Goal: Task Accomplishment & Management: Manage account settings

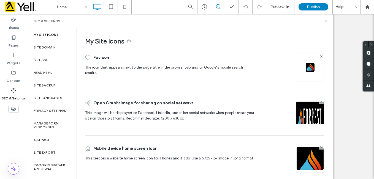
click at [51, 46] on label "Site Domain" at bounding box center [45, 47] width 22 height 4
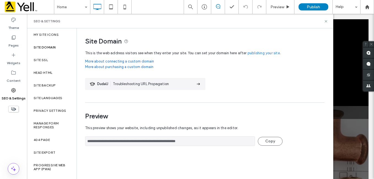
click at [56, 45] on div "Site Domain" at bounding box center [52, 47] width 50 height 13
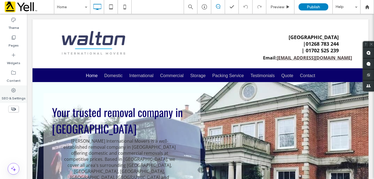
click at [0, 90] on html ".wqwq-1{fill:#231f20;} .cls-1q, .cls-2q { fill-rule: evenodd; } .cls-2q { fill:…" at bounding box center [187, 89] width 374 height 179
click at [9, 90] on div "SEO & Settings" at bounding box center [13, 94] width 27 height 18
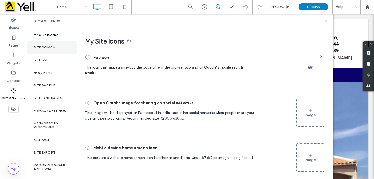
click at [44, 45] on label "Site Domain" at bounding box center [45, 47] width 22 height 4
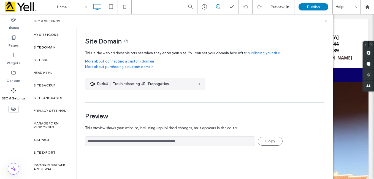
click at [47, 49] on label "Site Domain" at bounding box center [45, 47] width 22 height 4
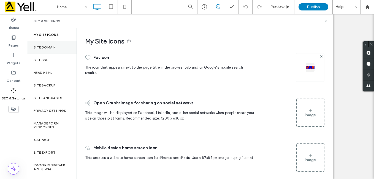
click at [39, 43] on div "Site Domain" at bounding box center [52, 47] width 50 height 13
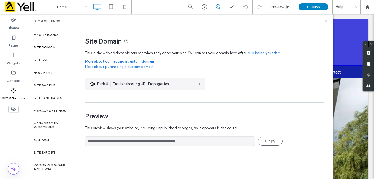
click at [47, 47] on label "Site Domain" at bounding box center [45, 47] width 22 height 4
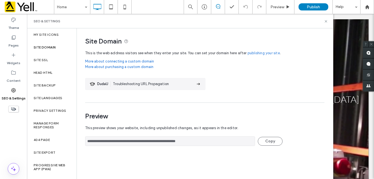
click at [59, 49] on div "Site Domain" at bounding box center [52, 47] width 50 height 13
click at [48, 45] on label "Site Domain" at bounding box center [45, 47] width 22 height 4
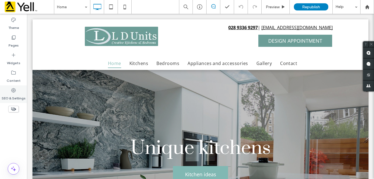
click at [12, 101] on label "SEO & Settings" at bounding box center [14, 97] width 24 height 8
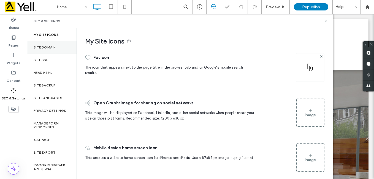
click at [47, 45] on label "Site Domain" at bounding box center [45, 47] width 22 height 4
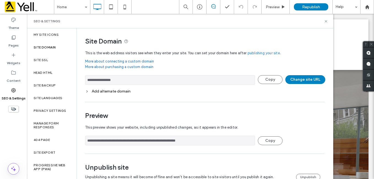
click at [306, 84] on div "**********" at bounding box center [205, 80] width 240 height 10
click at [306, 81] on button "Change site URL" at bounding box center [306, 79] width 40 height 9
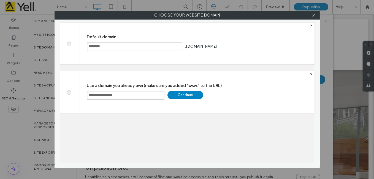
drag, startPoint x: 139, startPoint y: 98, endPoint x: 79, endPoint y: 89, distance: 60.5
click at [79, 89] on div "**********" at bounding box center [187, 92] width 255 height 42
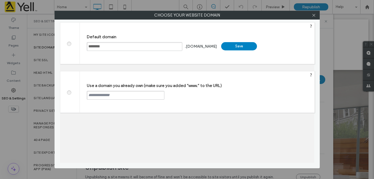
click at [116, 45] on input "********" at bounding box center [135, 46] width 96 height 9
click at [252, 47] on div "Save" at bounding box center [239, 46] width 36 height 8
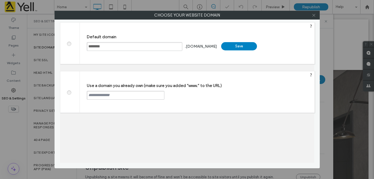
type input "**********"
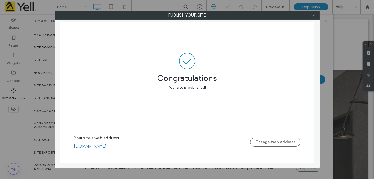
click at [314, 15] on use at bounding box center [314, 15] width 3 height 3
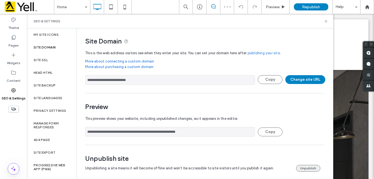
click at [306, 165] on button "Unpublish" at bounding box center [308, 168] width 24 height 7
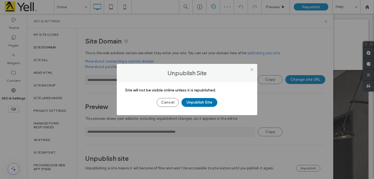
click at [194, 102] on button "Unpublish Site" at bounding box center [200, 102] width 36 height 9
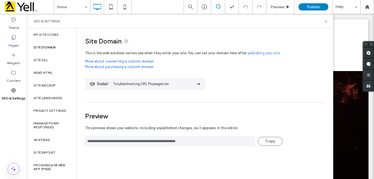
click at [50, 46] on label "Site Domain" at bounding box center [45, 47] width 22 height 4
